Goal: Complete application form

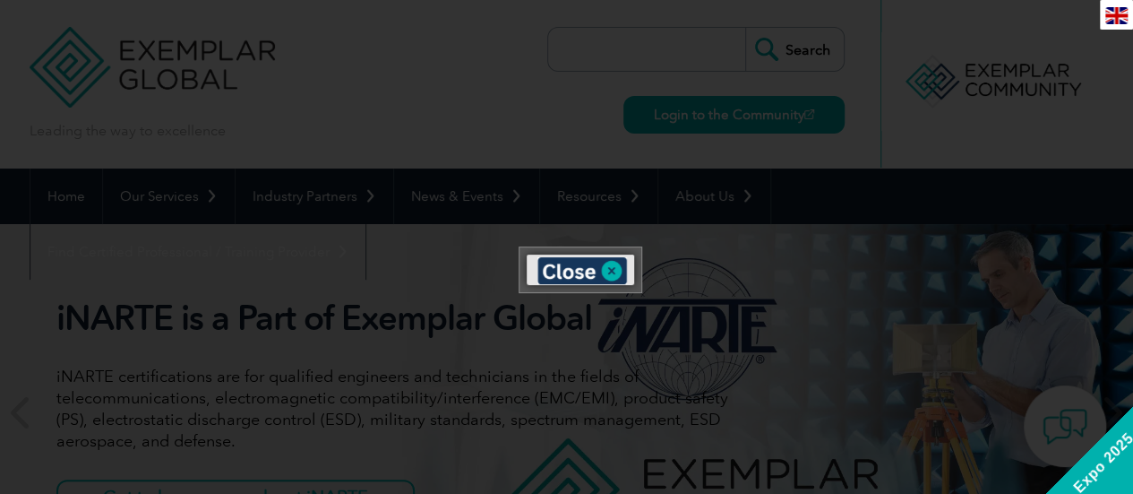
click at [1113, 16] on div "en" at bounding box center [1116, 15] width 33 height 30
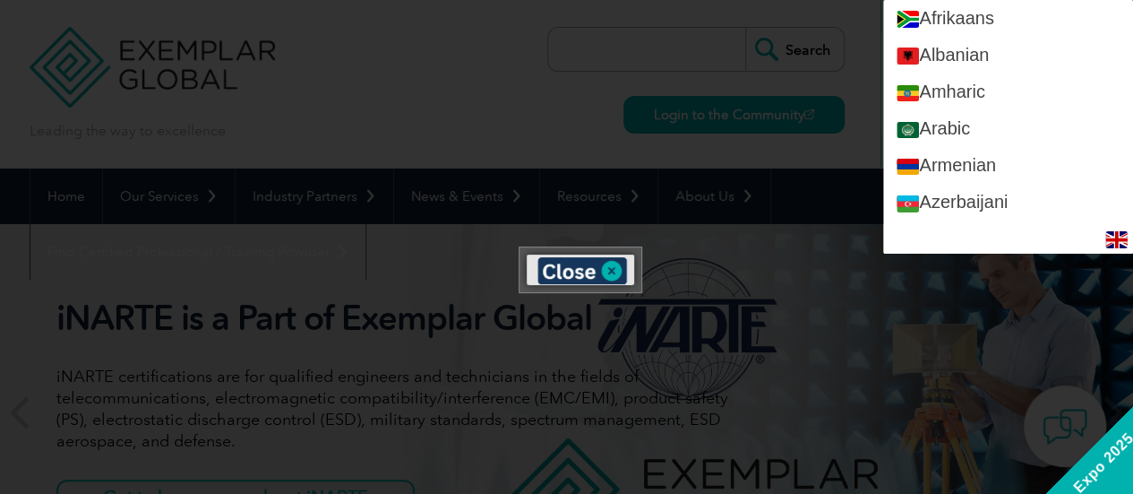
click at [822, 182] on div at bounding box center [566, 247] width 1133 height 494
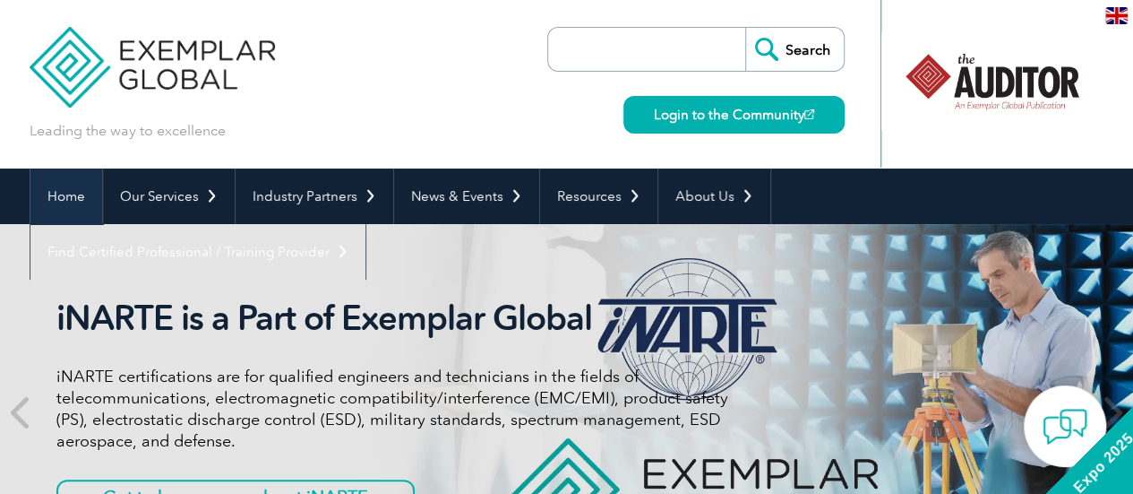
click at [75, 194] on link "Home" at bounding box center [66, 196] width 72 height 56
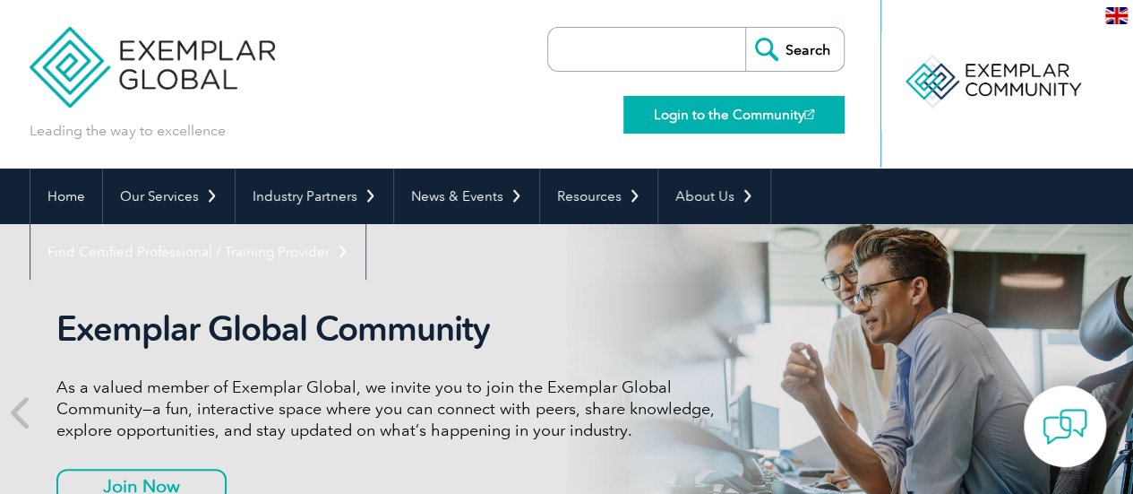
click at [706, 108] on link "Login to the Community" at bounding box center [734, 115] width 221 height 38
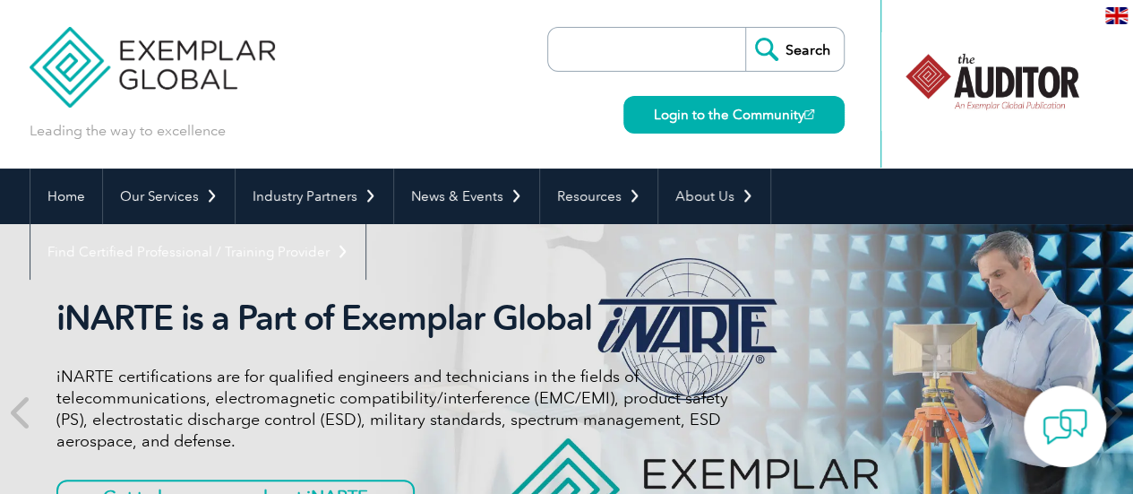
scroll to position [90, 0]
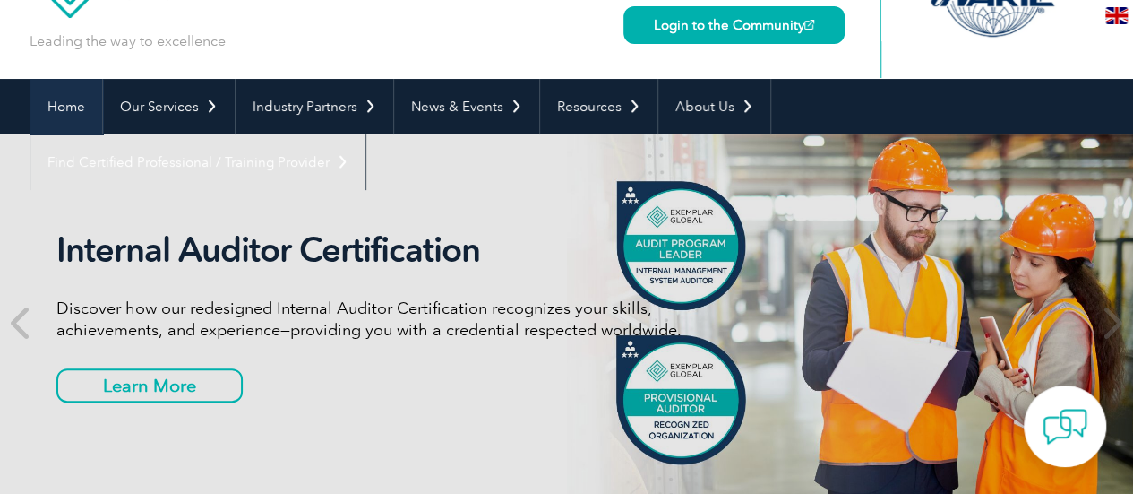
click at [38, 99] on link "Home" at bounding box center [66, 107] width 72 height 56
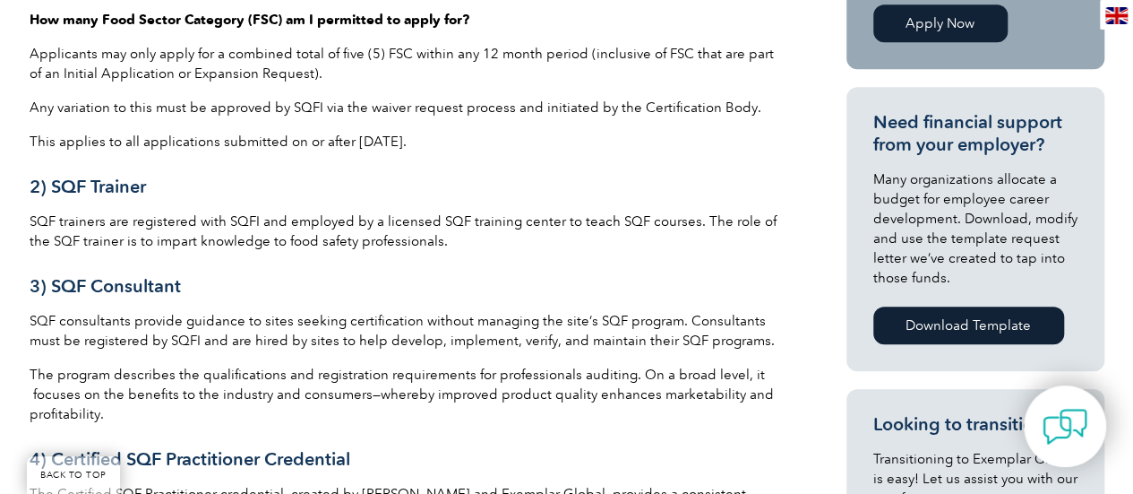
scroll to position [179, 0]
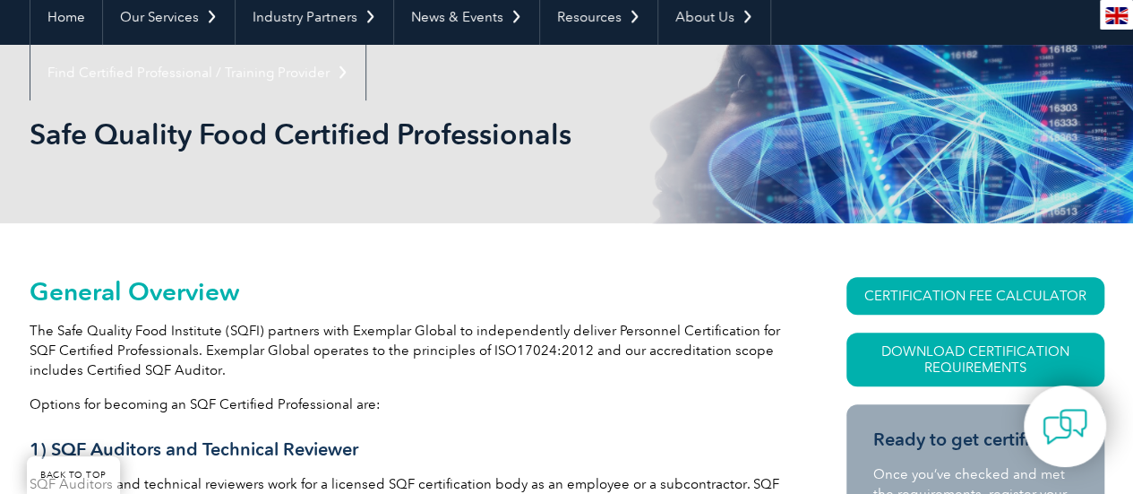
click at [1122, 14] on img at bounding box center [1116, 15] width 22 height 17
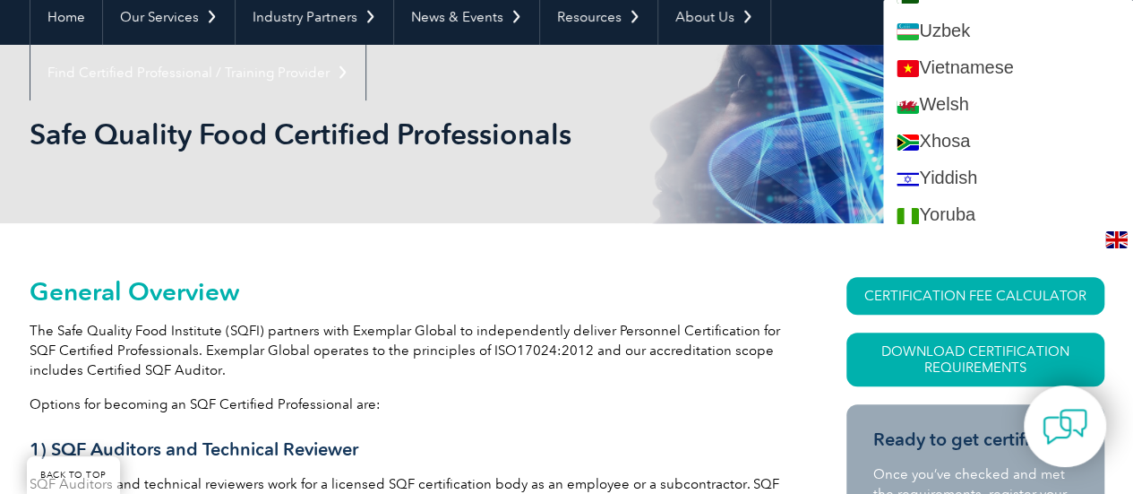
scroll to position [3546, 0]
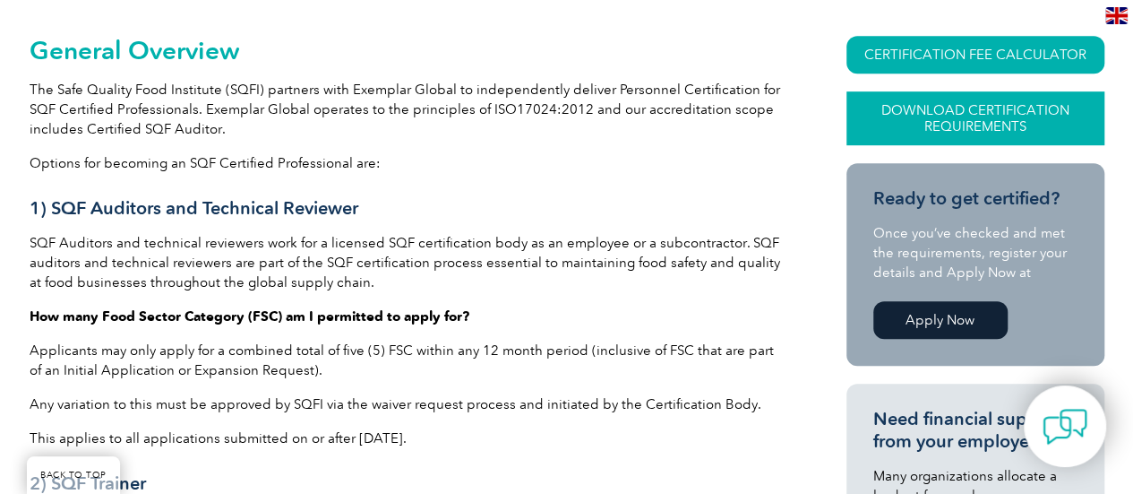
scroll to position [448, 0]
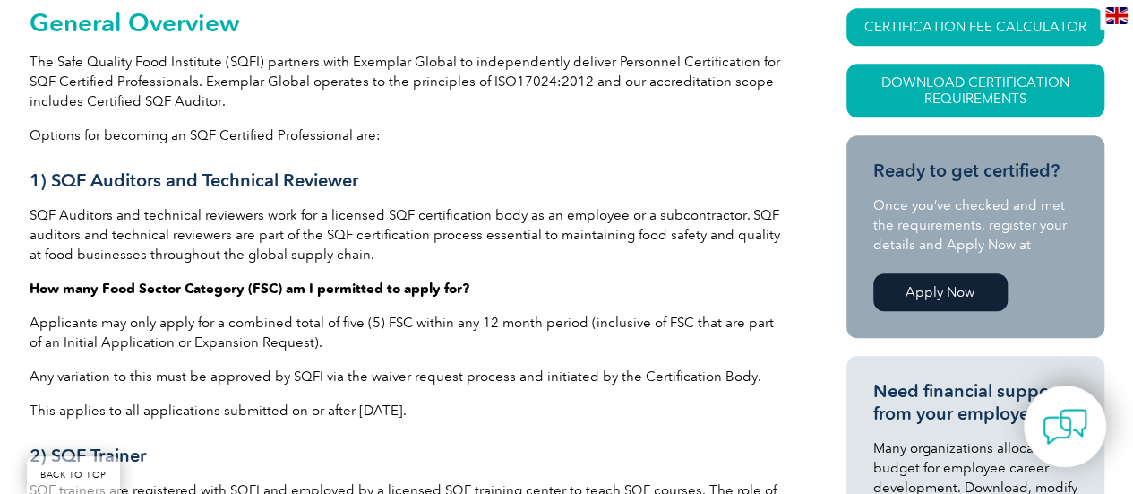
click at [945, 292] on link "Apply Now" at bounding box center [940, 292] width 134 height 38
